Goal: Check status

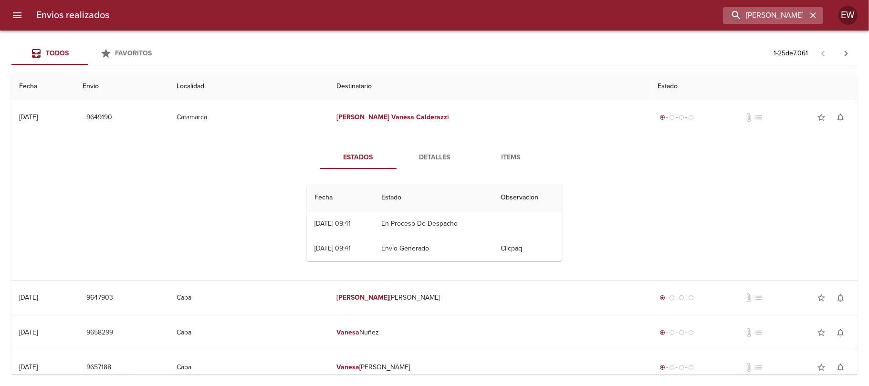
click at [809, 12] on icon "button" at bounding box center [813, 15] width 10 height 10
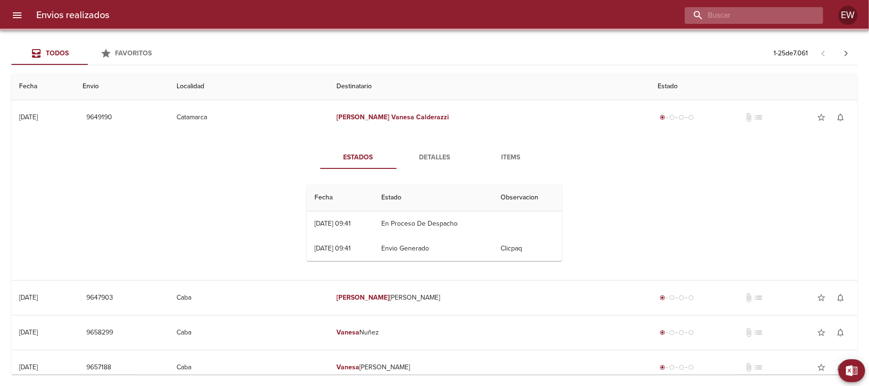
click at [775, 19] on input "buscar" at bounding box center [746, 15] width 122 height 17
paste input "WA6117"
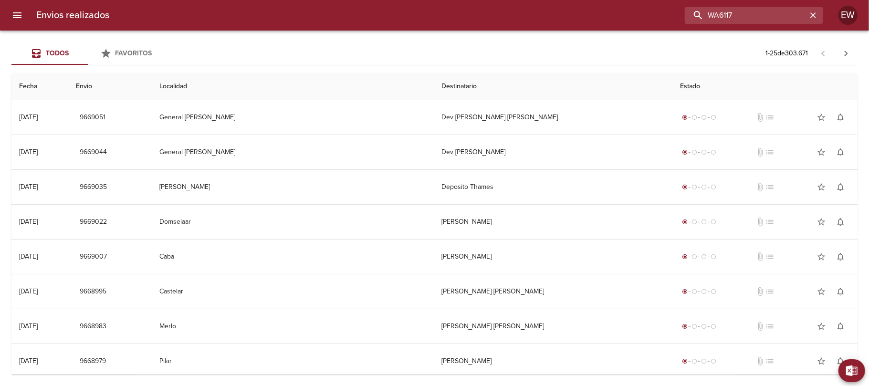
type input "WA6117"
click at [817, 19] on icon "button" at bounding box center [813, 15] width 10 height 10
click at [788, 16] on input "buscar" at bounding box center [746, 15] width 122 height 17
click at [787, 16] on input "buscar" at bounding box center [746, 15] width 122 height 17
paste input "[PERSON_NAME]"
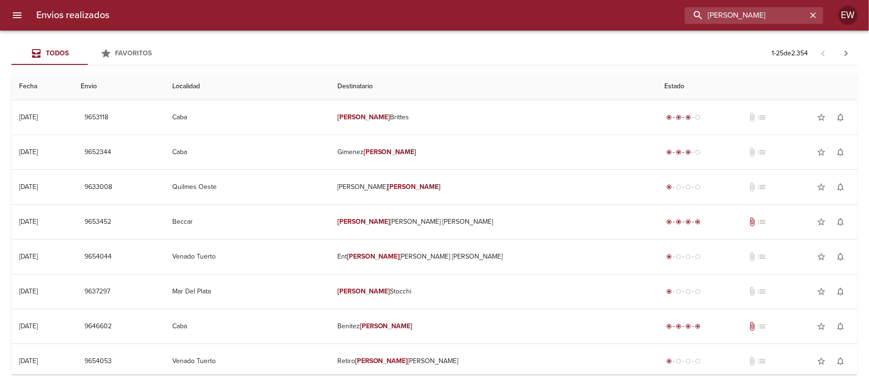
type input "[PERSON_NAME]"
click at [809, 11] on icon "button" at bounding box center [813, 15] width 10 height 10
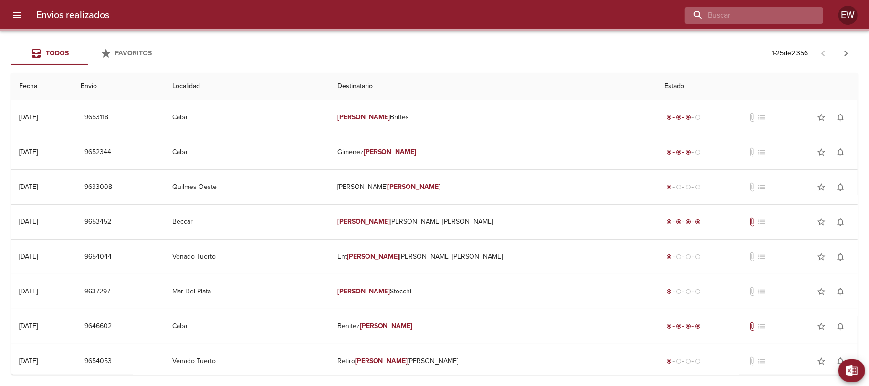
click at [789, 12] on input "buscar" at bounding box center [746, 15] width 122 height 17
paste input "00275445"
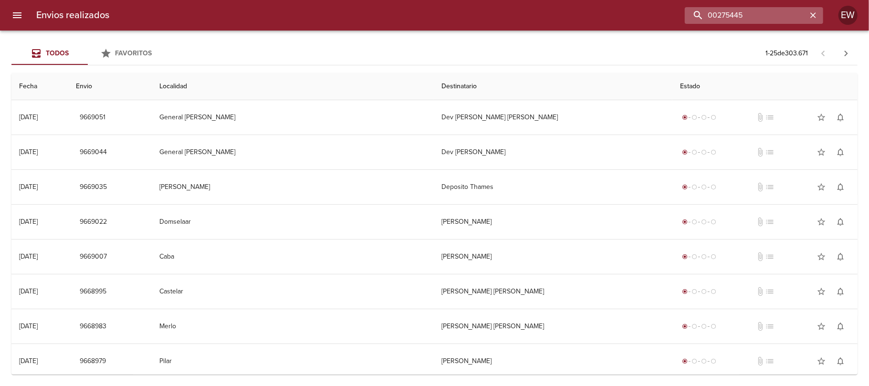
click at [715, 18] on input "00275445" at bounding box center [746, 15] width 122 height 17
type input "0275445"
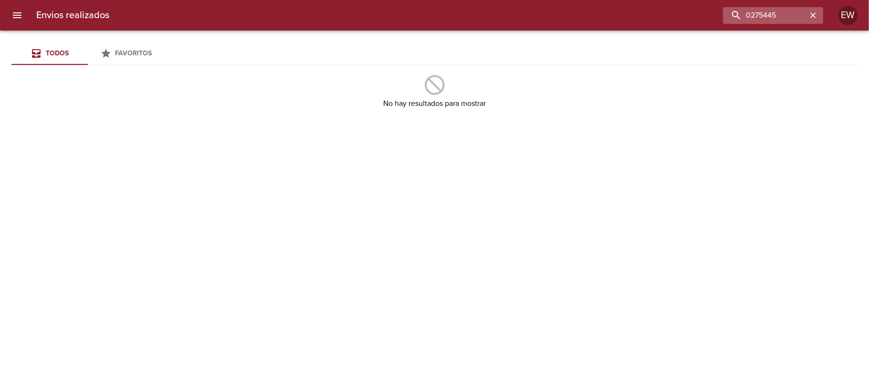
click at [813, 14] on icon "button" at bounding box center [813, 15] width 6 height 6
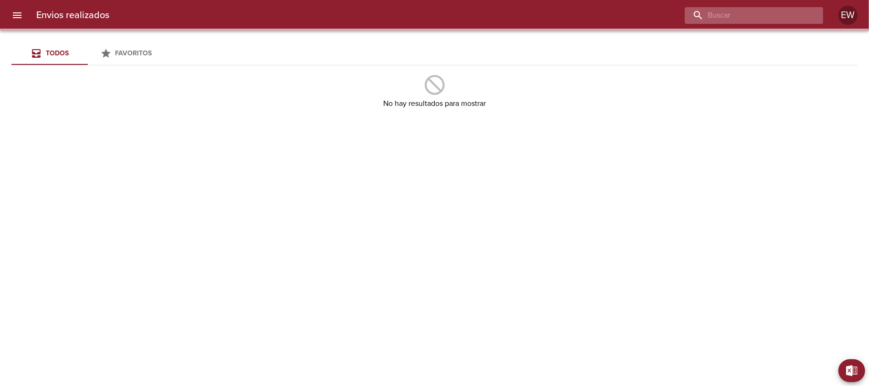
click at [789, 14] on input "buscar" at bounding box center [746, 15] width 122 height 17
click at [788, 14] on input "buscar" at bounding box center [746, 15] width 122 height 17
paste input "[PERSON_NAME]"
type input "[PERSON_NAME]"
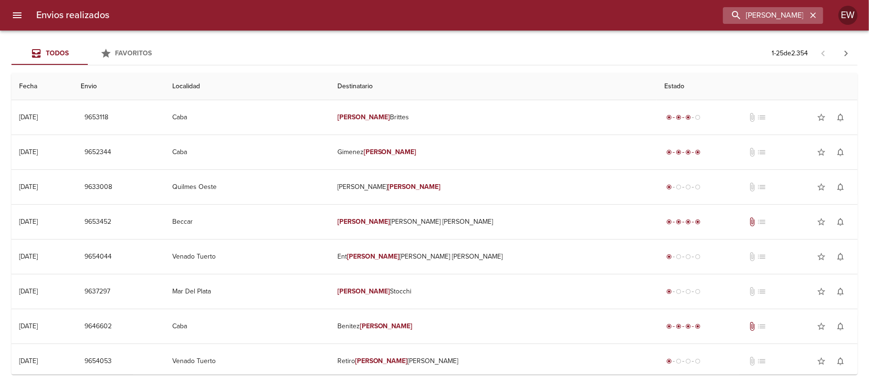
click at [818, 18] on button "button" at bounding box center [813, 15] width 12 height 12
